Goal: Task Accomplishment & Management: Use online tool/utility

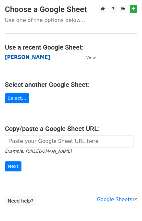
click at [9, 57] on strong "Jim" at bounding box center [27, 57] width 45 height 6
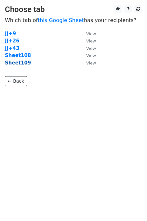
click at [22, 64] on strong "Sheet109" at bounding box center [18, 63] width 26 height 6
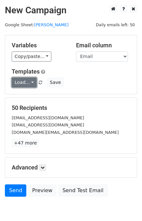
click at [15, 83] on link "Load..." at bounding box center [24, 83] width 25 height 10
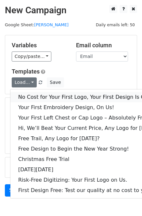
click at [23, 95] on link "No Cost for Your First Logo, Your First Design Is On Us!" at bounding box center [88, 97] width 157 height 10
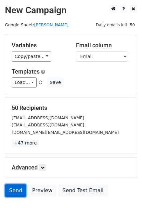
click at [13, 191] on link "Send" at bounding box center [15, 191] width 21 height 12
